Goal: Transaction & Acquisition: Purchase product/service

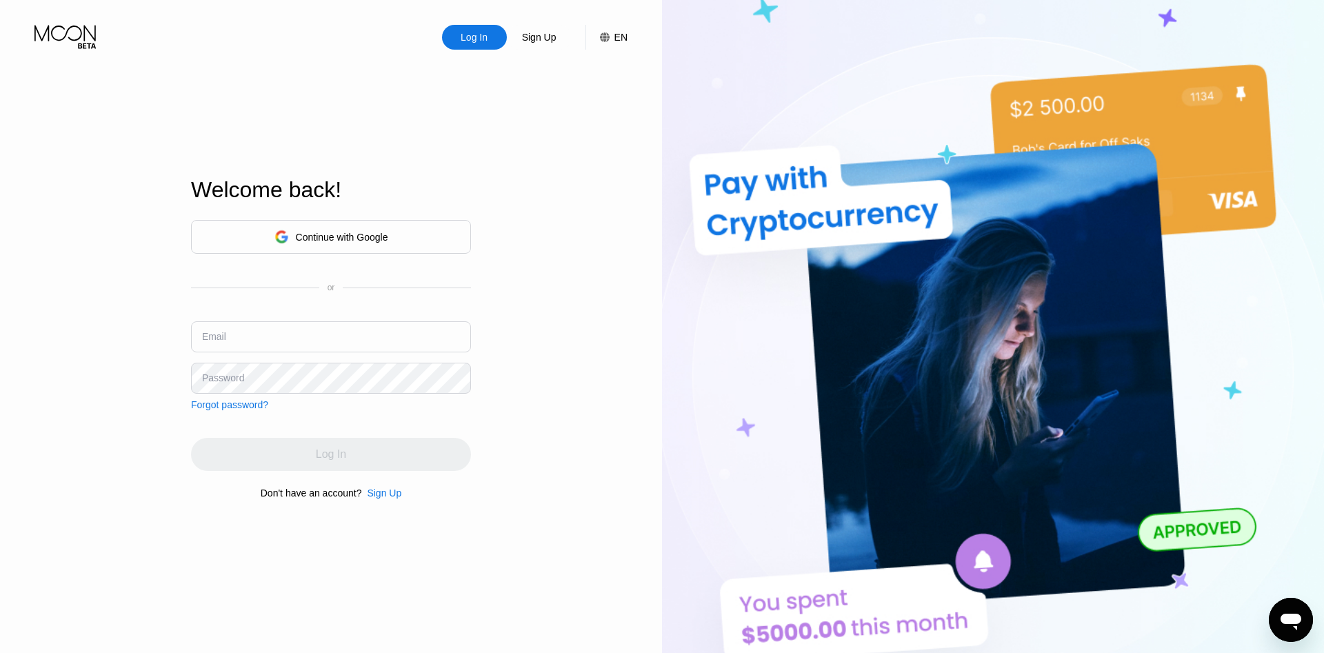
click at [286, 341] on input "text" at bounding box center [331, 336] width 280 height 31
type input "[EMAIL_ADDRESS][DOMAIN_NAME]"
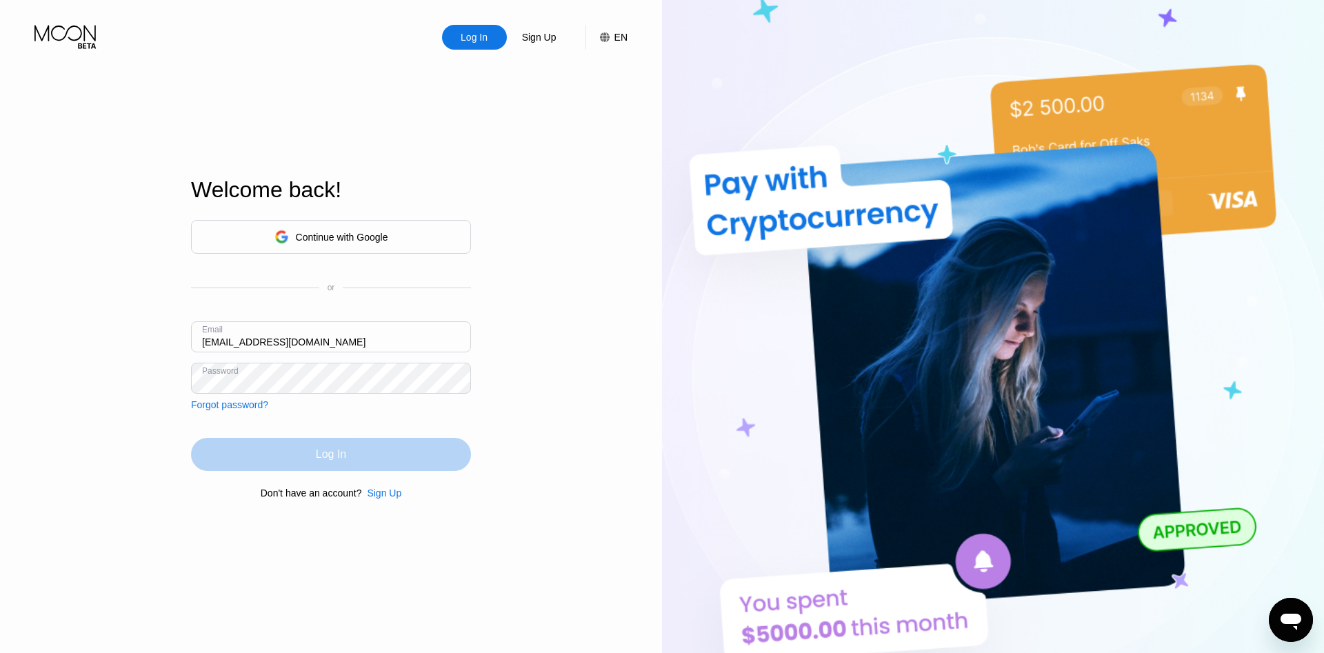
click at [288, 454] on div "Log In" at bounding box center [331, 454] width 280 height 33
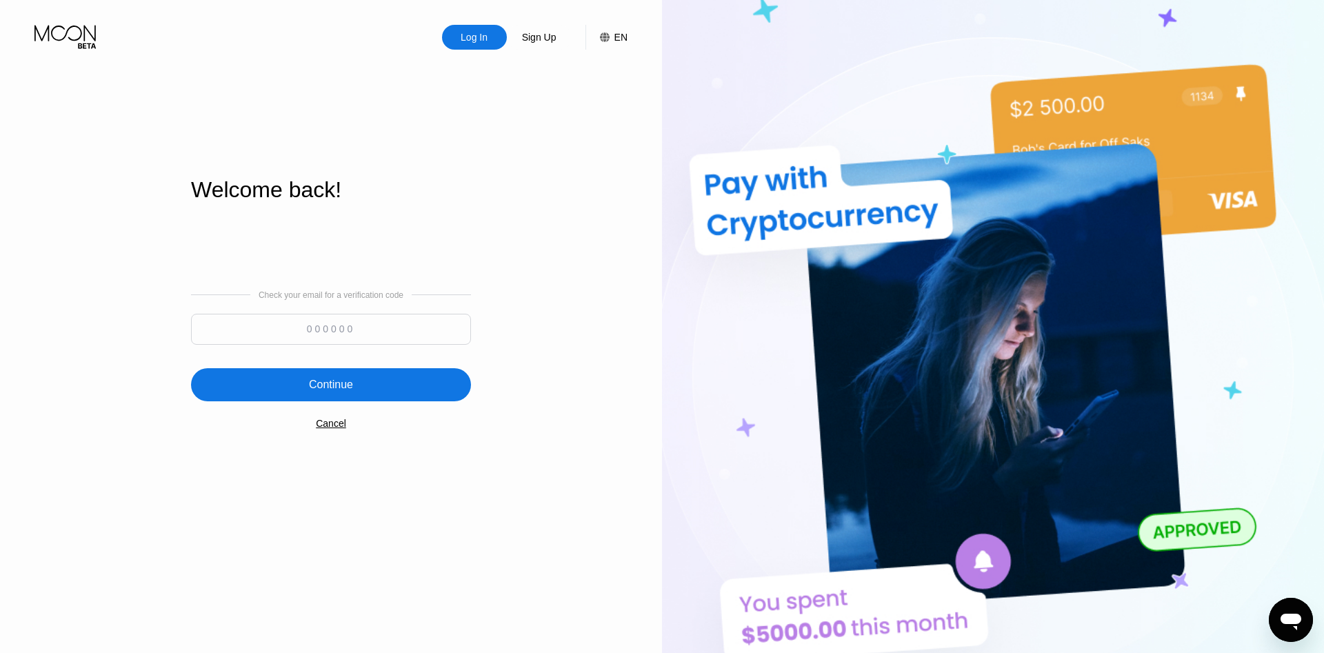
click at [353, 332] on input at bounding box center [331, 329] width 280 height 31
type input "688736"
click at [366, 381] on div "Continue" at bounding box center [331, 384] width 280 height 33
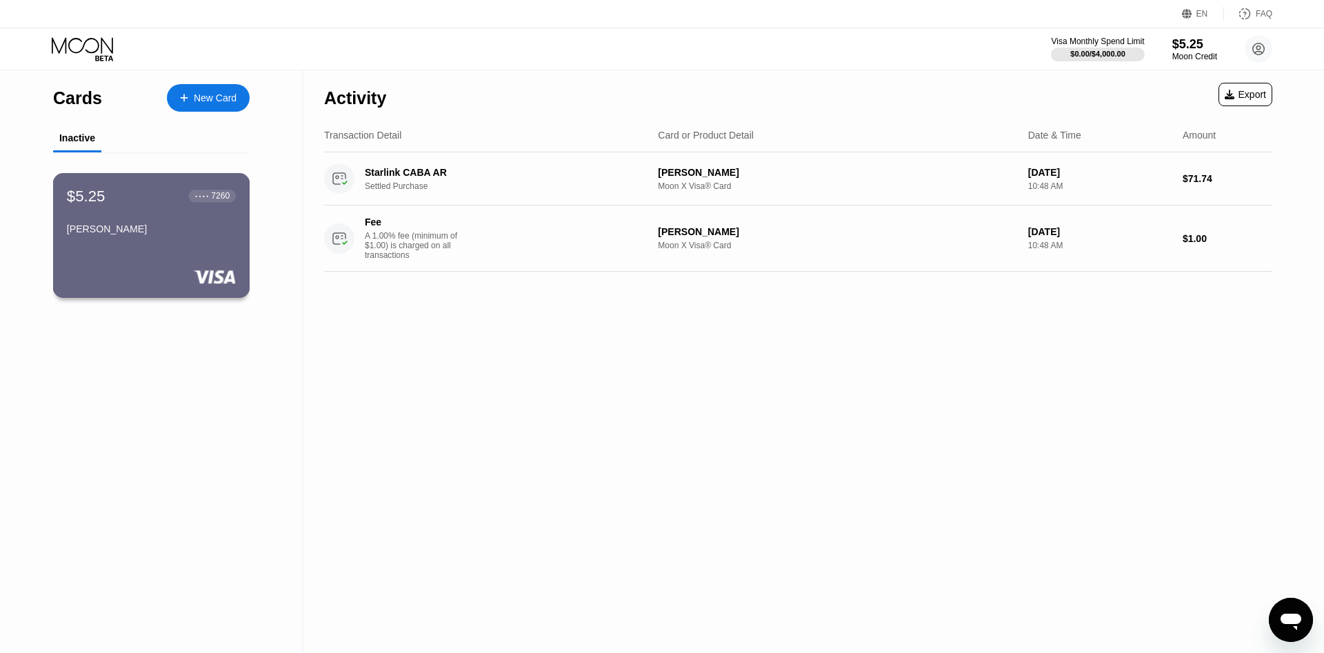
click at [184, 240] on div "[PERSON_NAME]" at bounding box center [151, 231] width 169 height 17
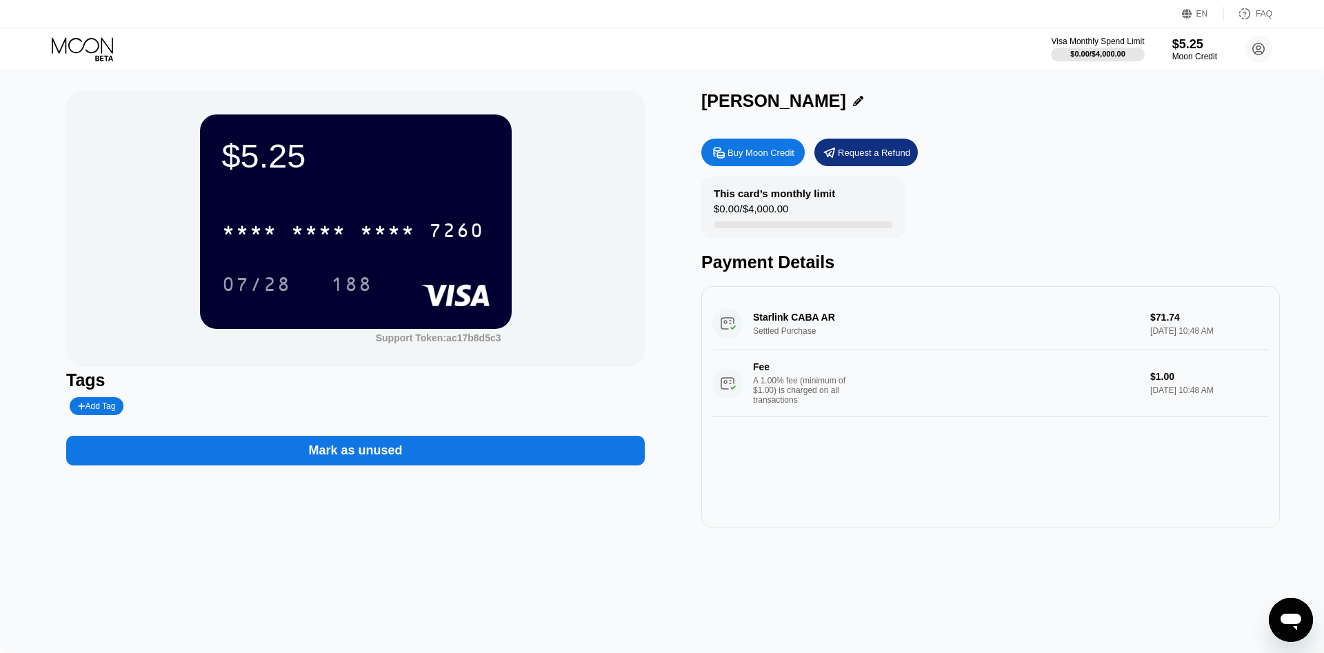
click at [752, 162] on div "Buy Moon Credit" at bounding box center [752, 153] width 103 height 28
type input "0"
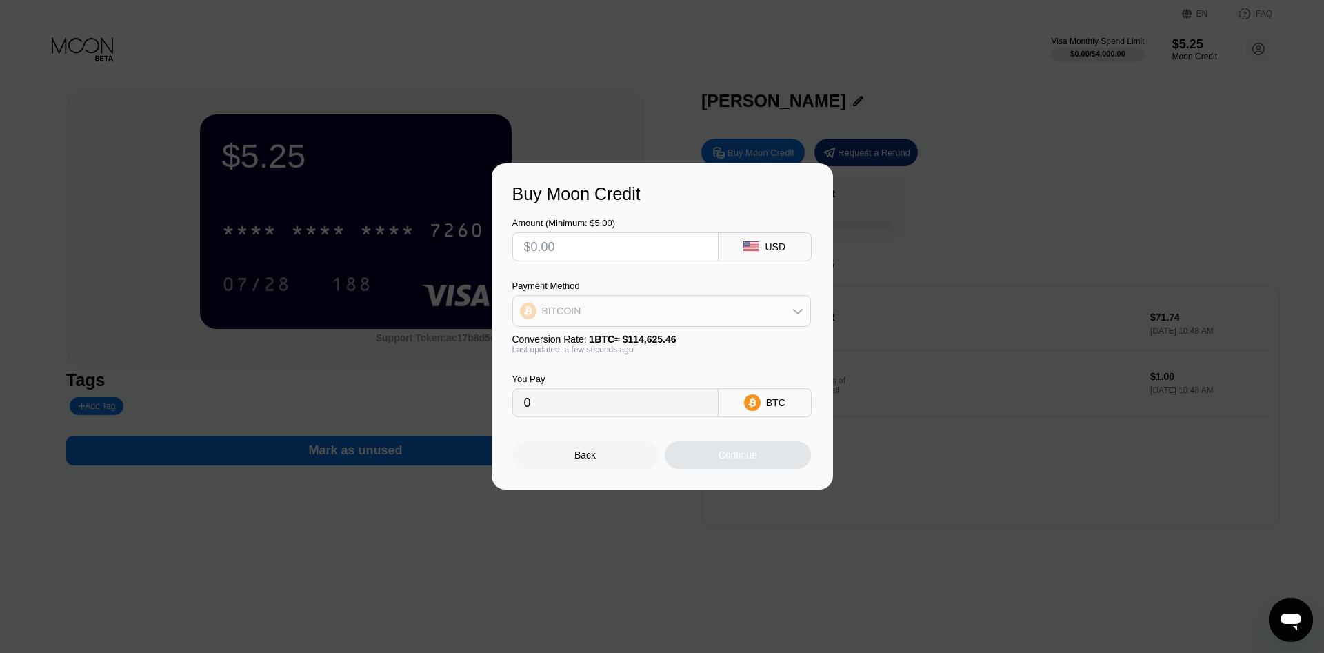
click at [628, 306] on div "BITCOIN" at bounding box center [661, 311] width 297 height 28
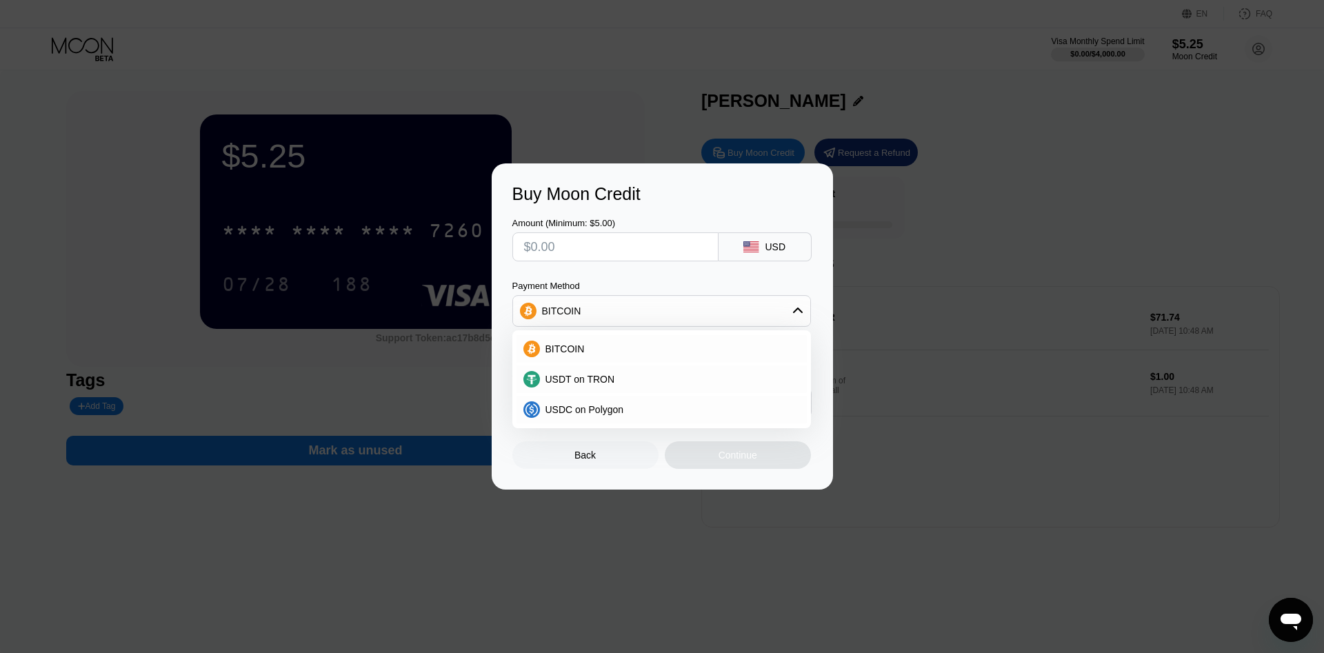
click at [648, 319] on div "BITCOIN" at bounding box center [661, 311] width 297 height 28
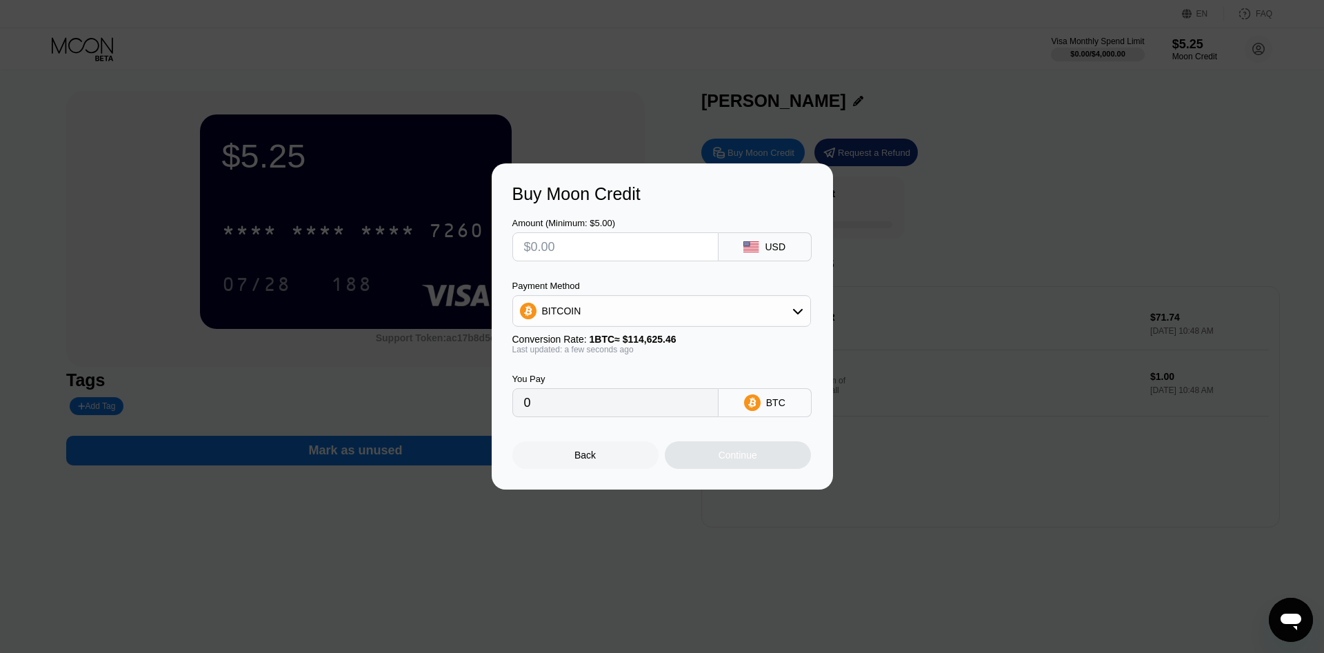
click at [648, 319] on div "BITCOIN" at bounding box center [661, 311] width 297 height 28
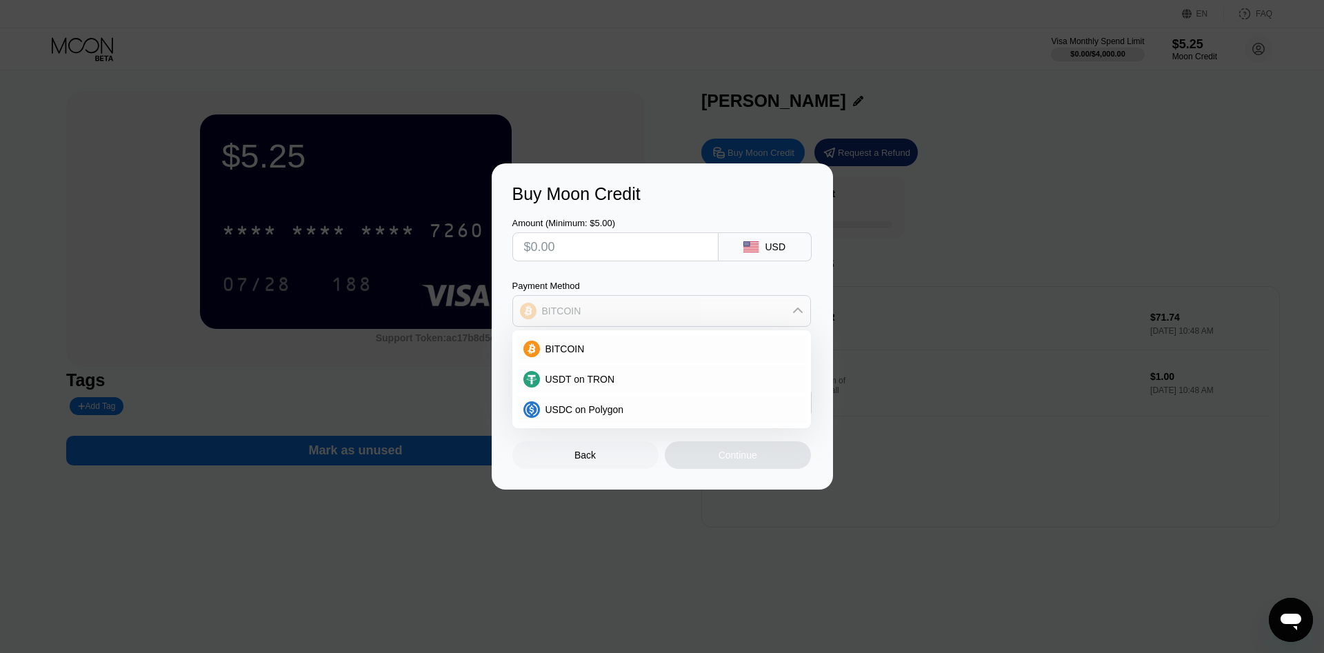
click at [648, 319] on div "BITCOIN" at bounding box center [661, 311] width 297 height 28
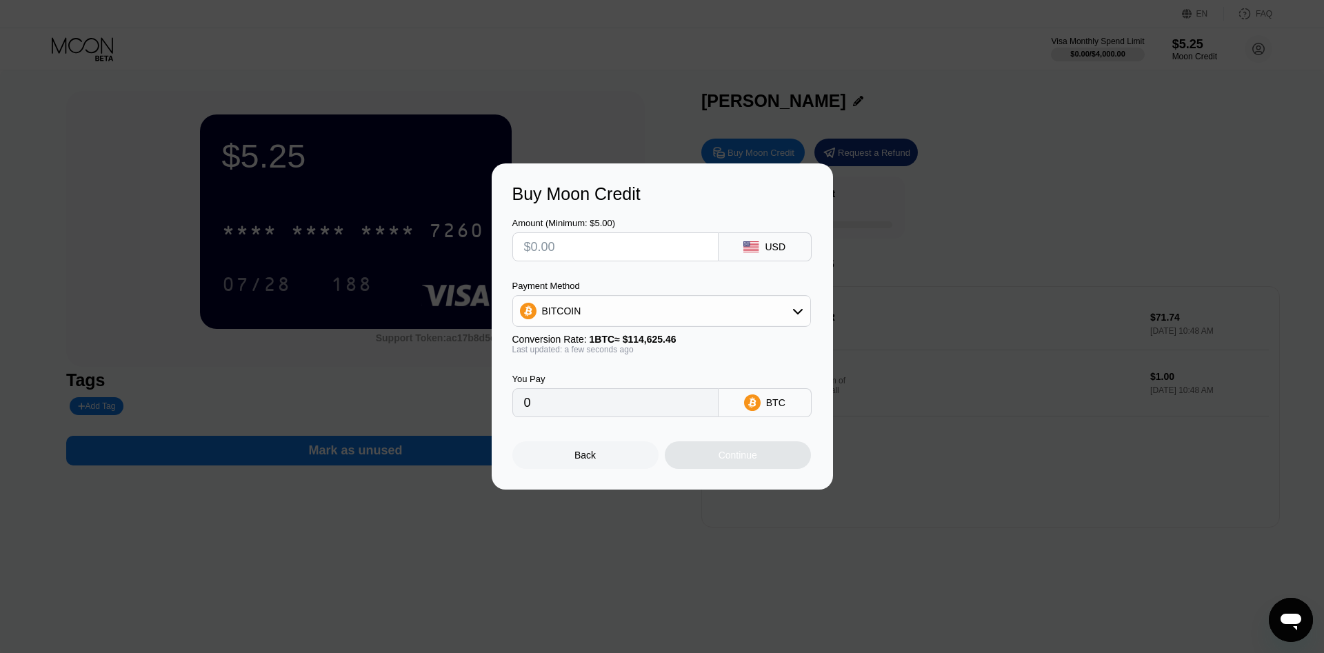
click at [630, 239] on input "text" at bounding box center [615, 247] width 183 height 28
type input "$80"
type input "0.00069793"
type input "$80"
click at [742, 459] on div "Continue" at bounding box center [738, 455] width 39 height 11
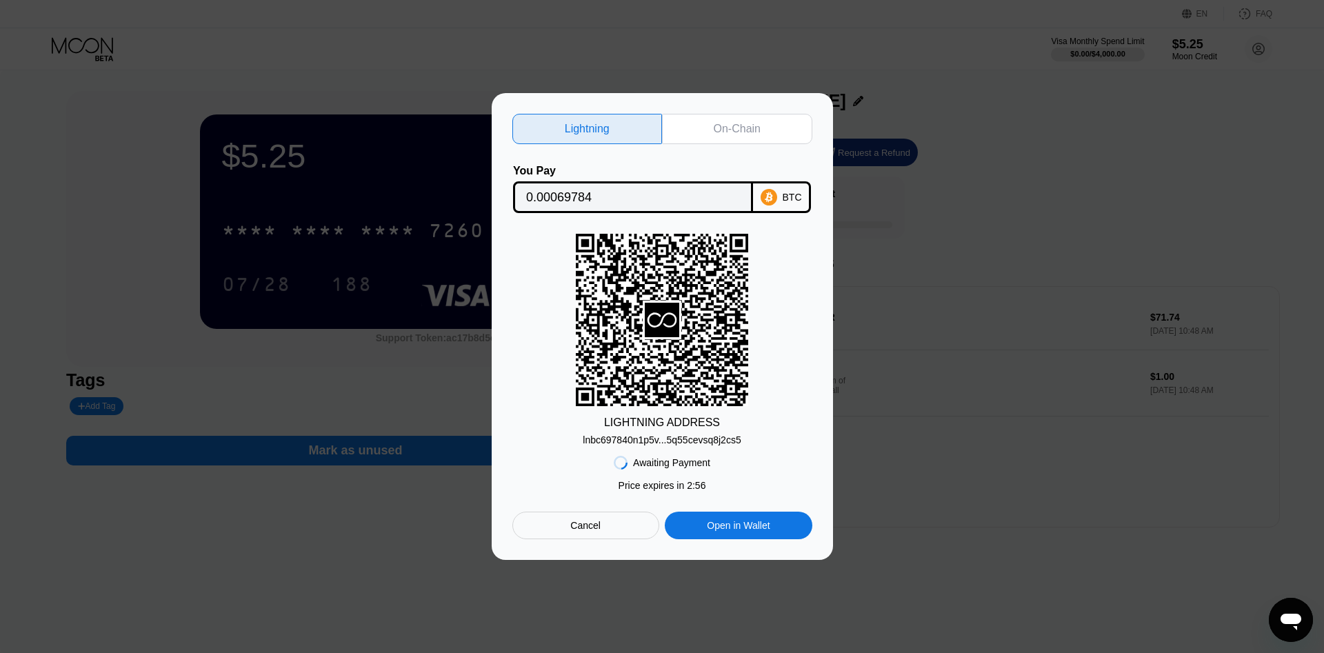
click at [660, 439] on div "lnbc697840n1p5v...5q55cevsq8j2cs5" at bounding box center [662, 439] width 158 height 11
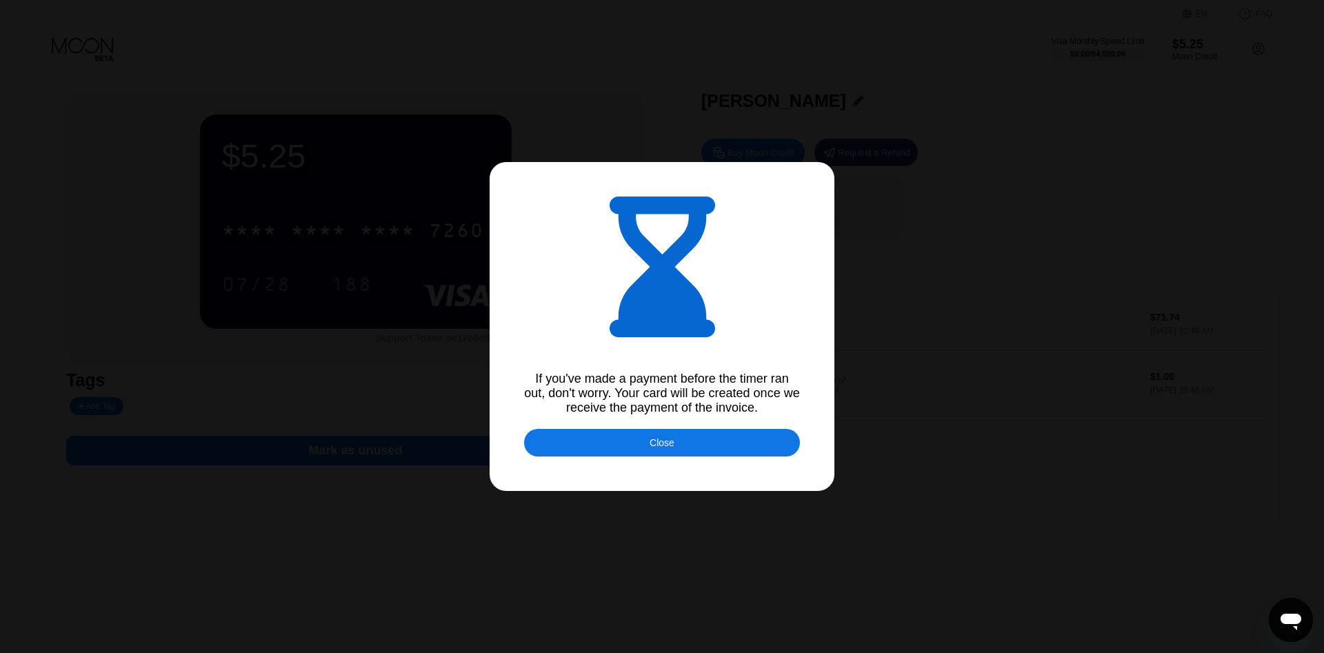
click at [679, 443] on div "Close" at bounding box center [662, 443] width 276 height 28
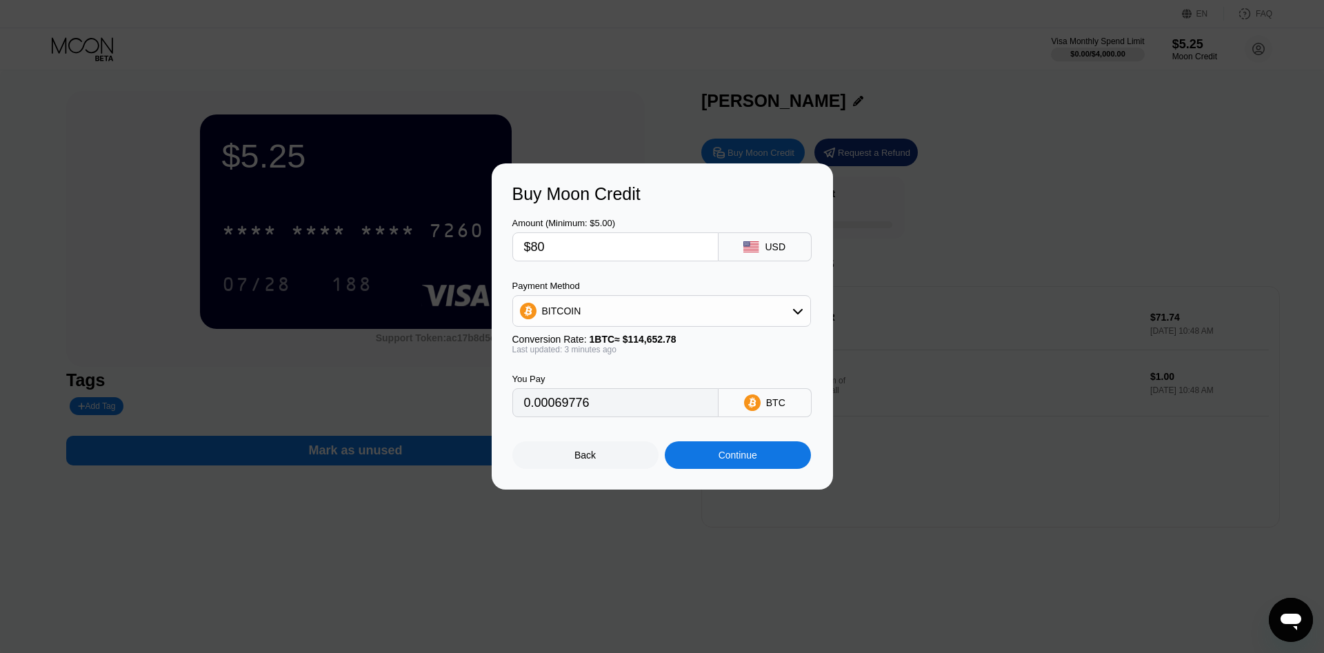
type input "0.00069757"
click at [946, 488] on div "Buy Moon Credit Amount (Minimum: $5.00) $80 USD Payment Method BITCOIN Conversi…" at bounding box center [662, 326] width 1324 height 326
click at [732, 459] on div "Continue" at bounding box center [738, 455] width 39 height 11
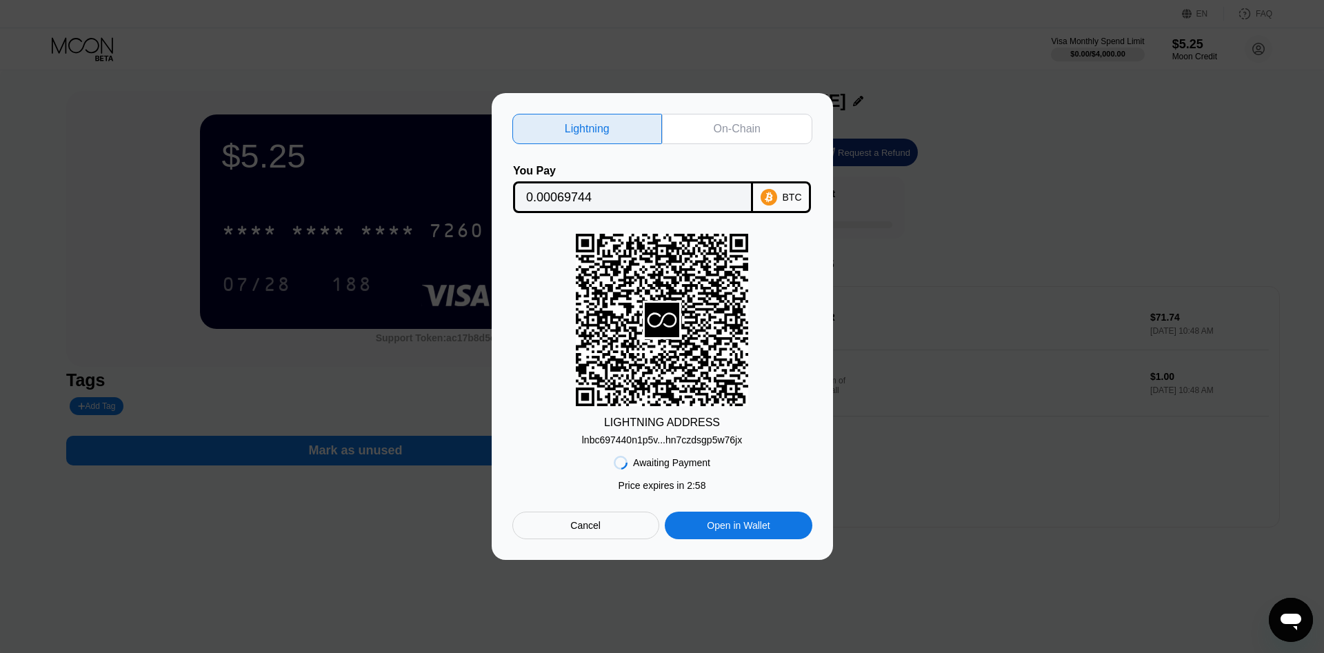
click at [706, 438] on div "lnbc697440n1p5v...hn7czdsgp5w76jx" at bounding box center [662, 439] width 160 height 11
click at [661, 343] on rect at bounding box center [662, 320] width 172 height 172
click at [666, 436] on div "lnbc697440n1p5v...hn7czdsgp5w76jx" at bounding box center [662, 439] width 160 height 11
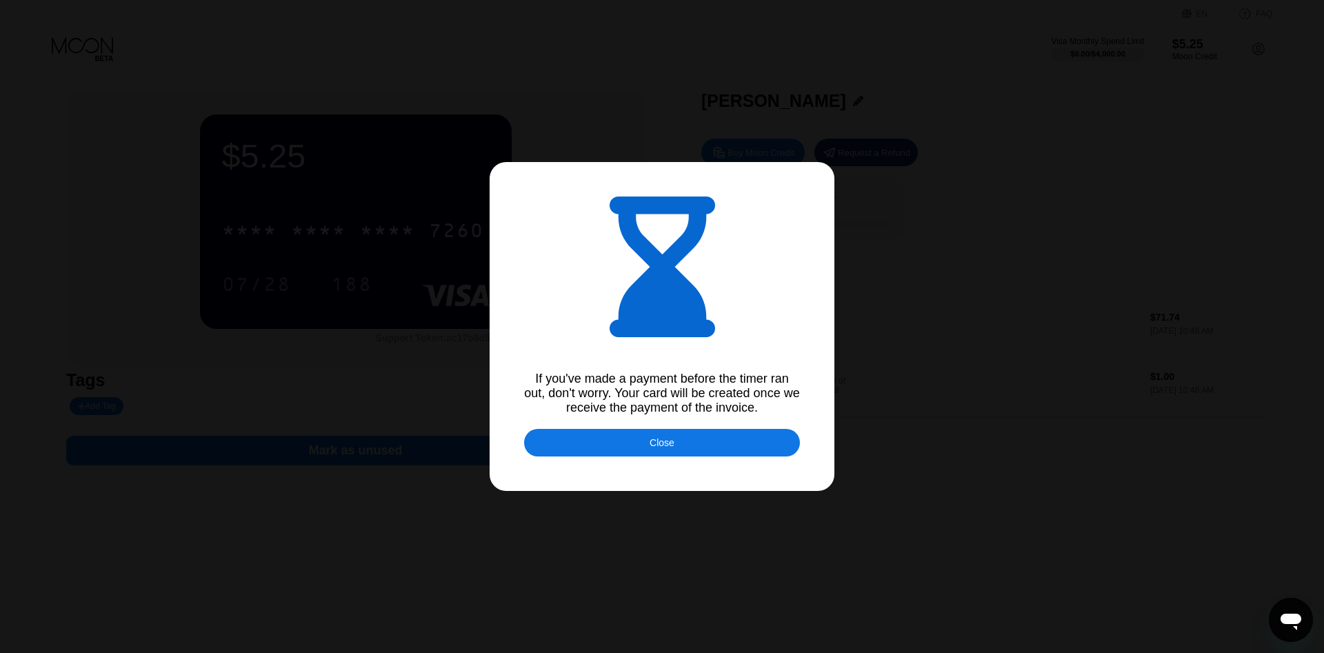
click at [687, 448] on div "Close" at bounding box center [662, 443] width 276 height 28
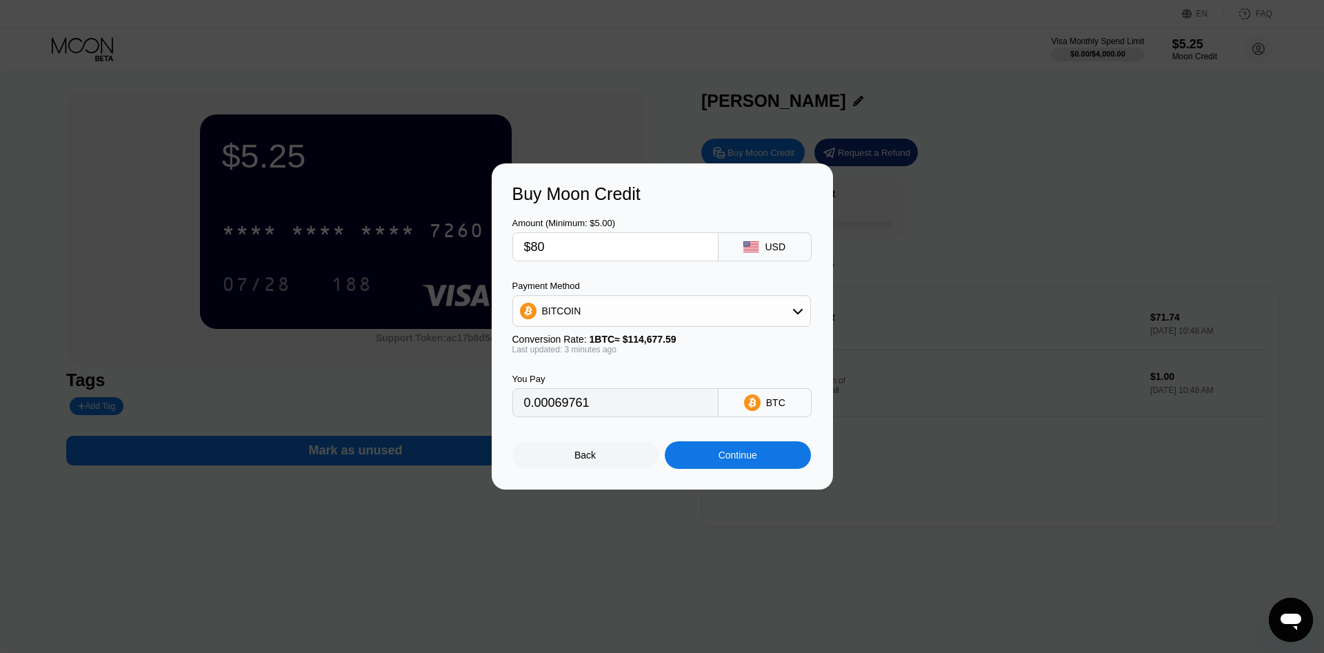
type input "0.00069747"
